Goal: Task Accomplishment & Management: Use online tool/utility

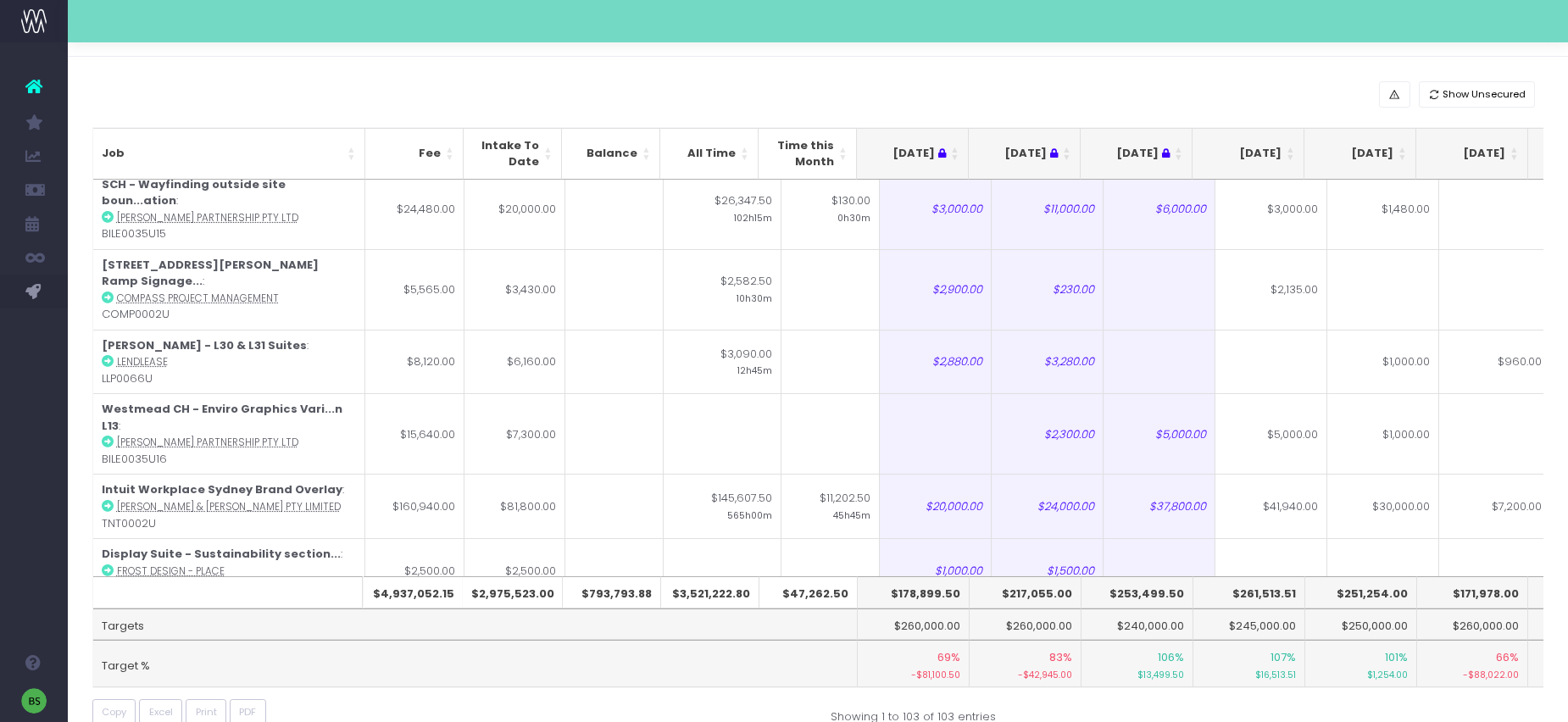
scroll to position [77, 0]
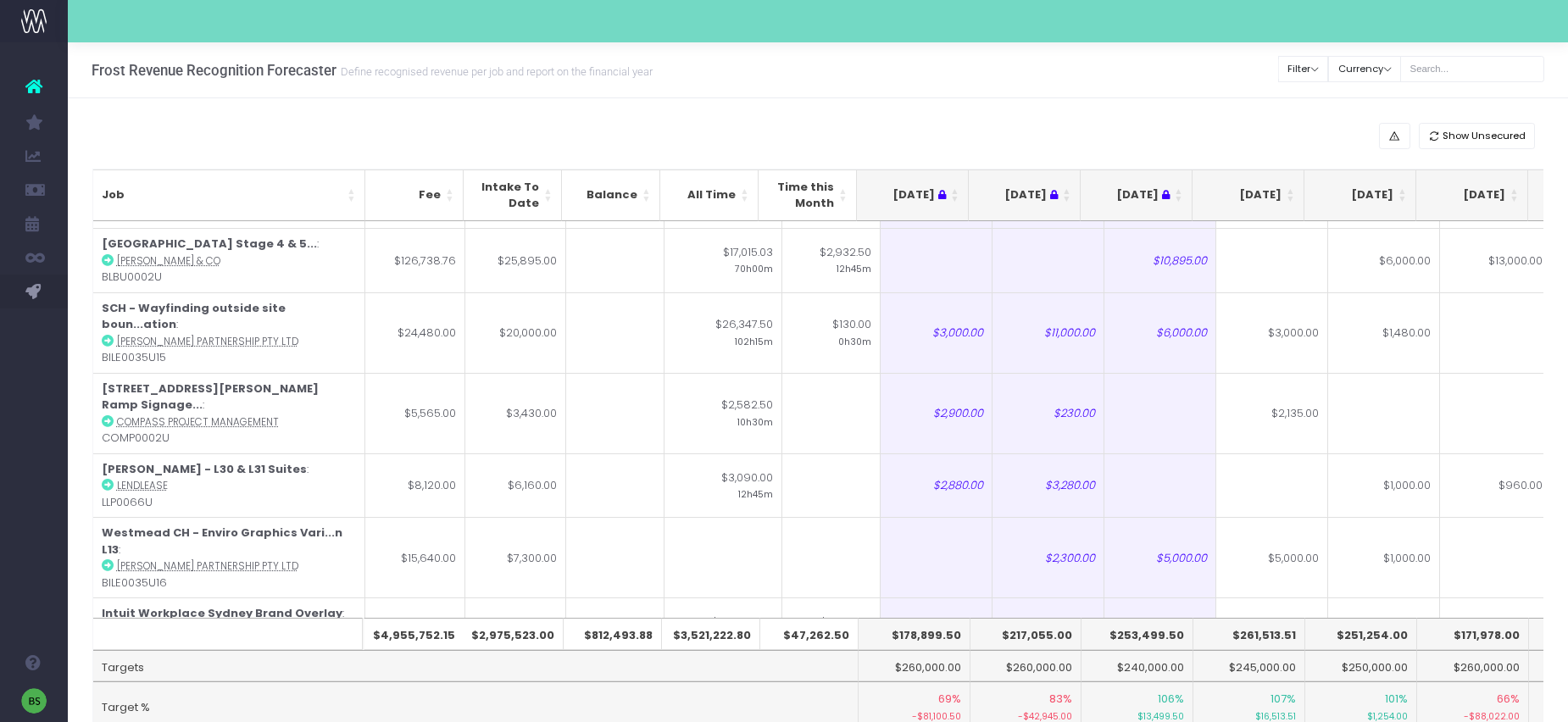
scroll to position [6437, 0]
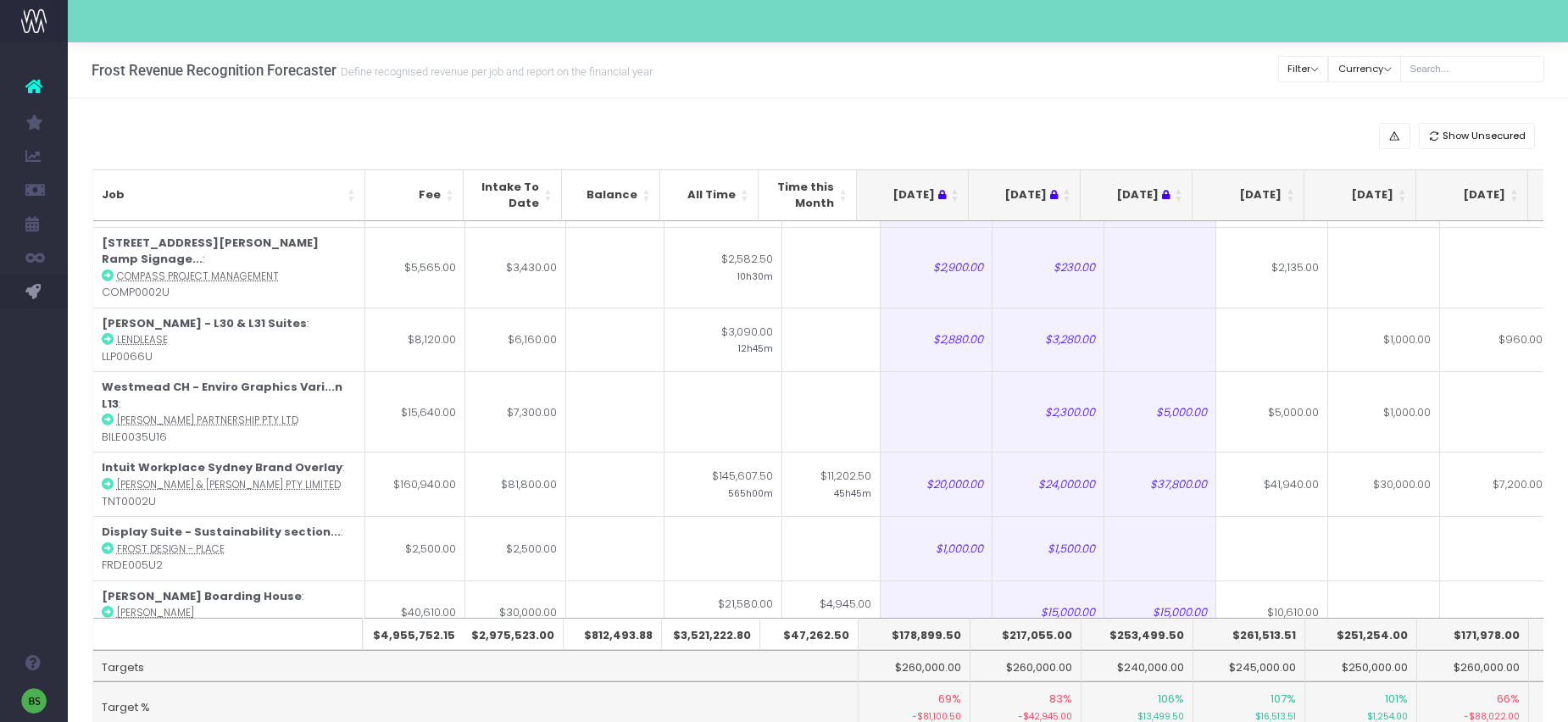
type input "12000"
type input "2000"
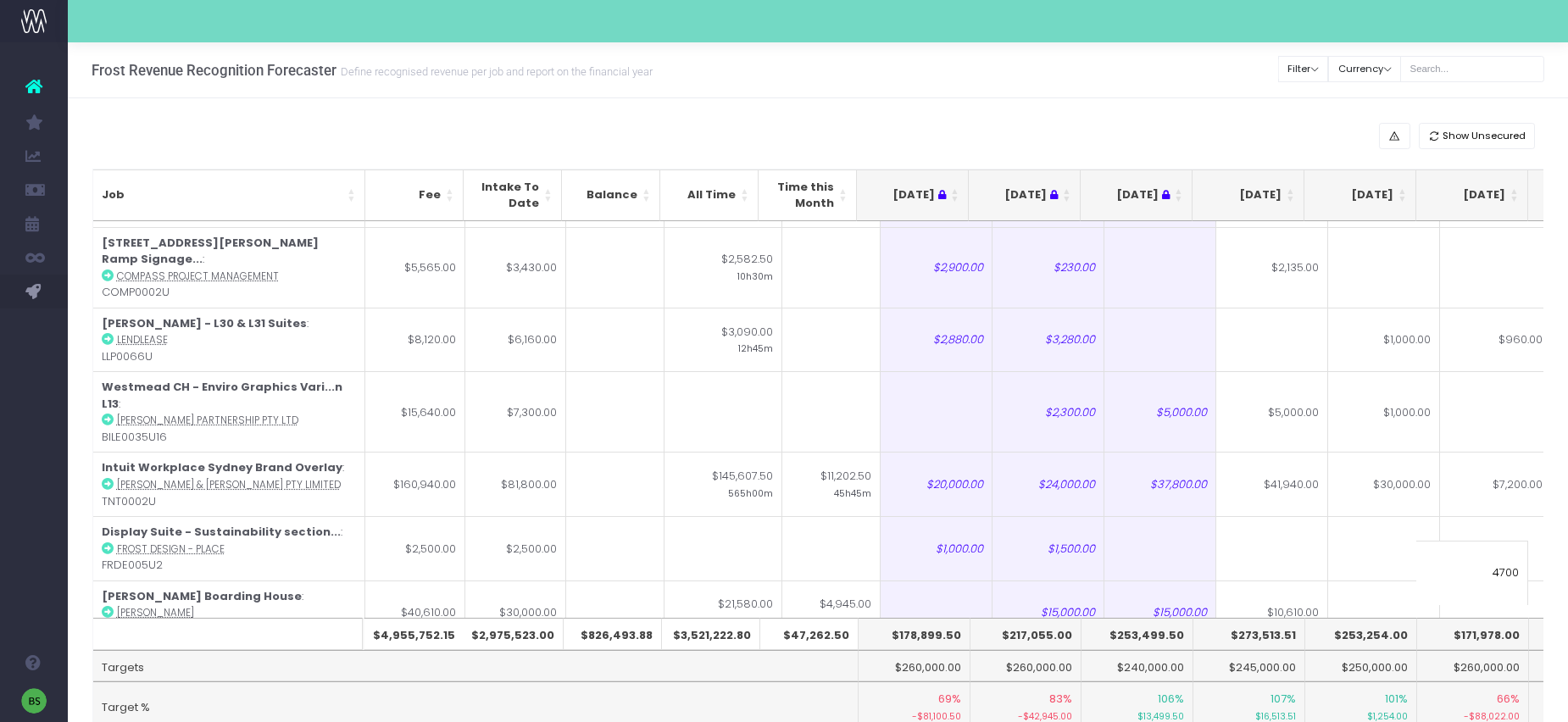
type input "4700"
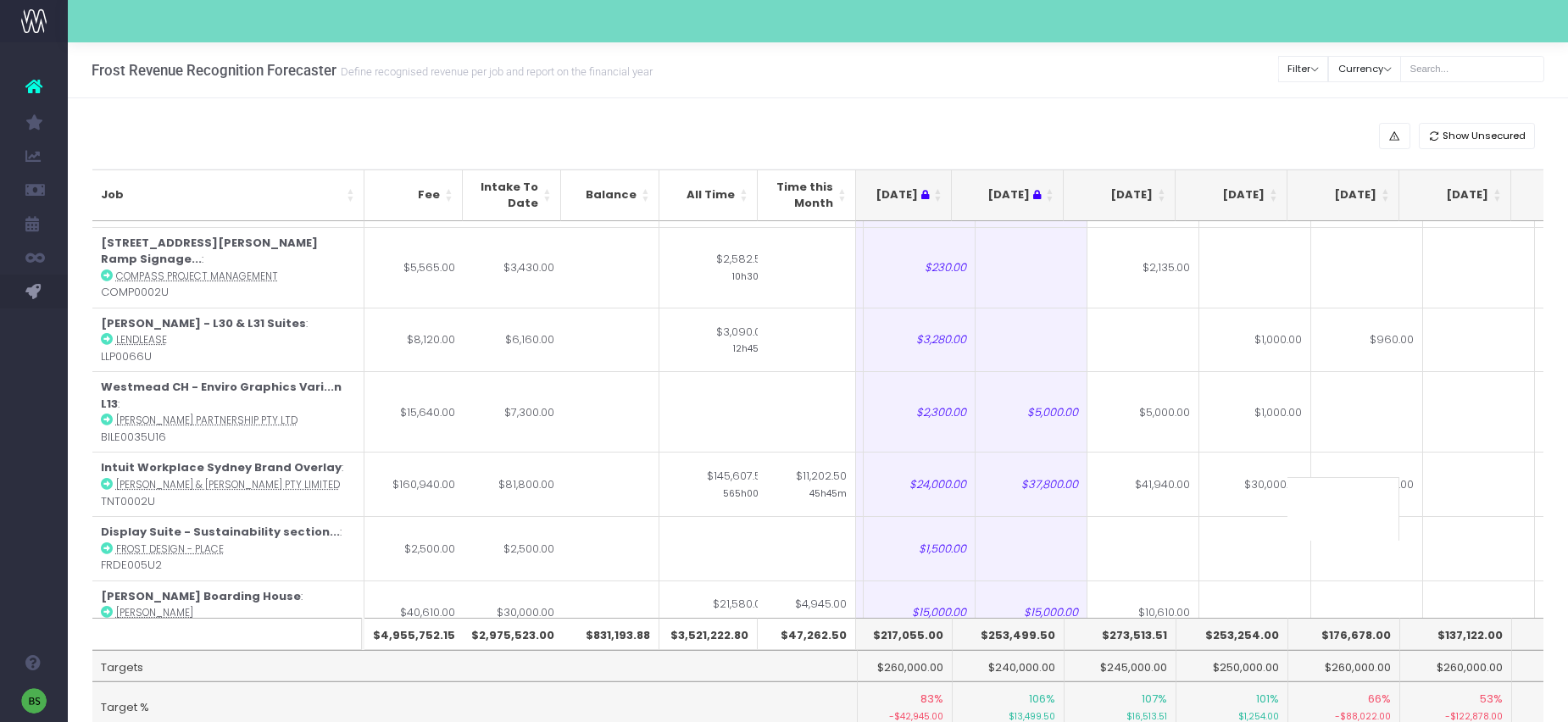
scroll to position [0, 161]
